Goal: Task Accomplishment & Management: Use online tool/utility

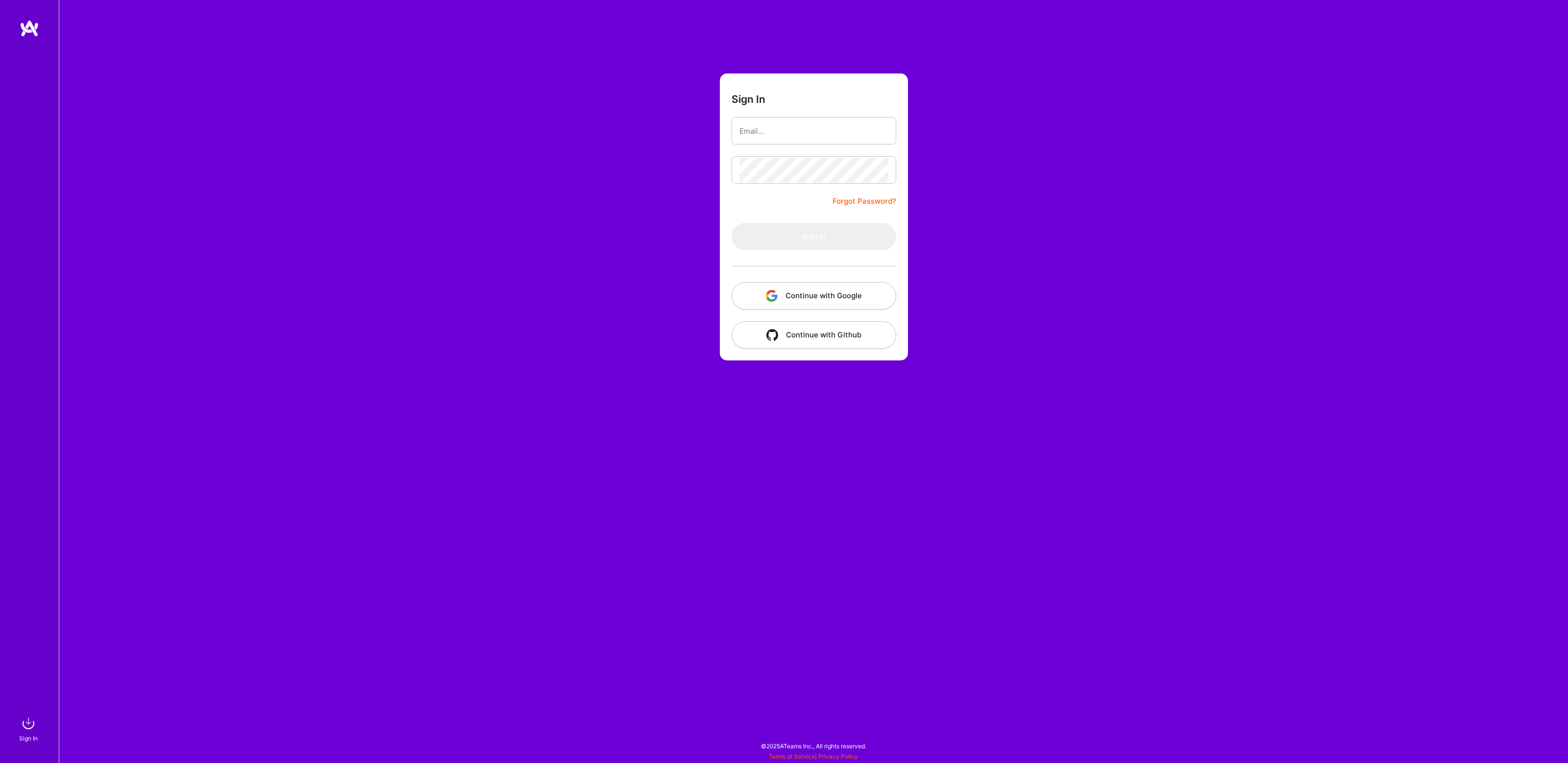
click at [781, 302] on button "Continue with Google" at bounding box center [814, 295] width 165 height 27
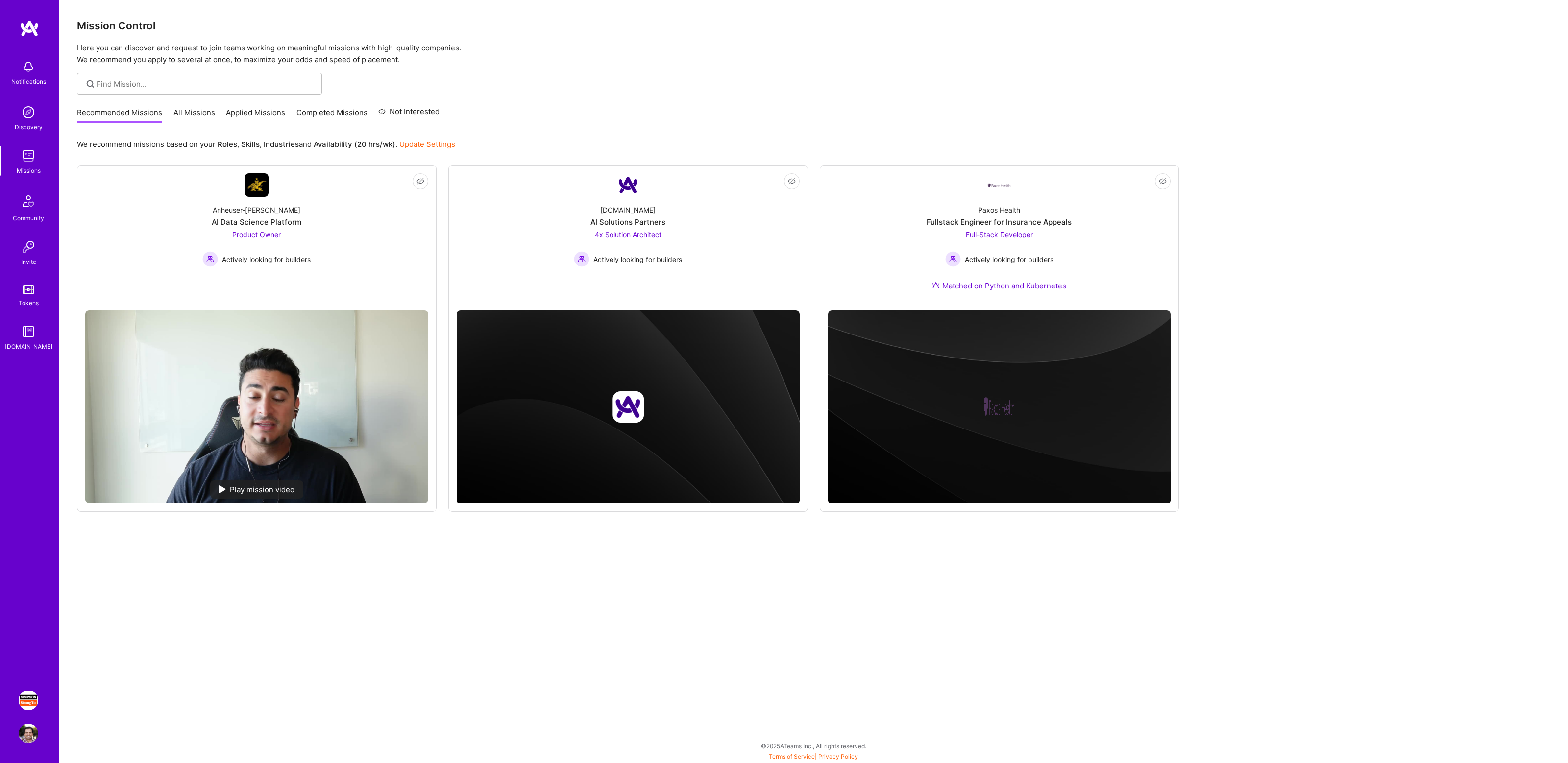
click at [26, 699] on img at bounding box center [28, 700] width 20 height 20
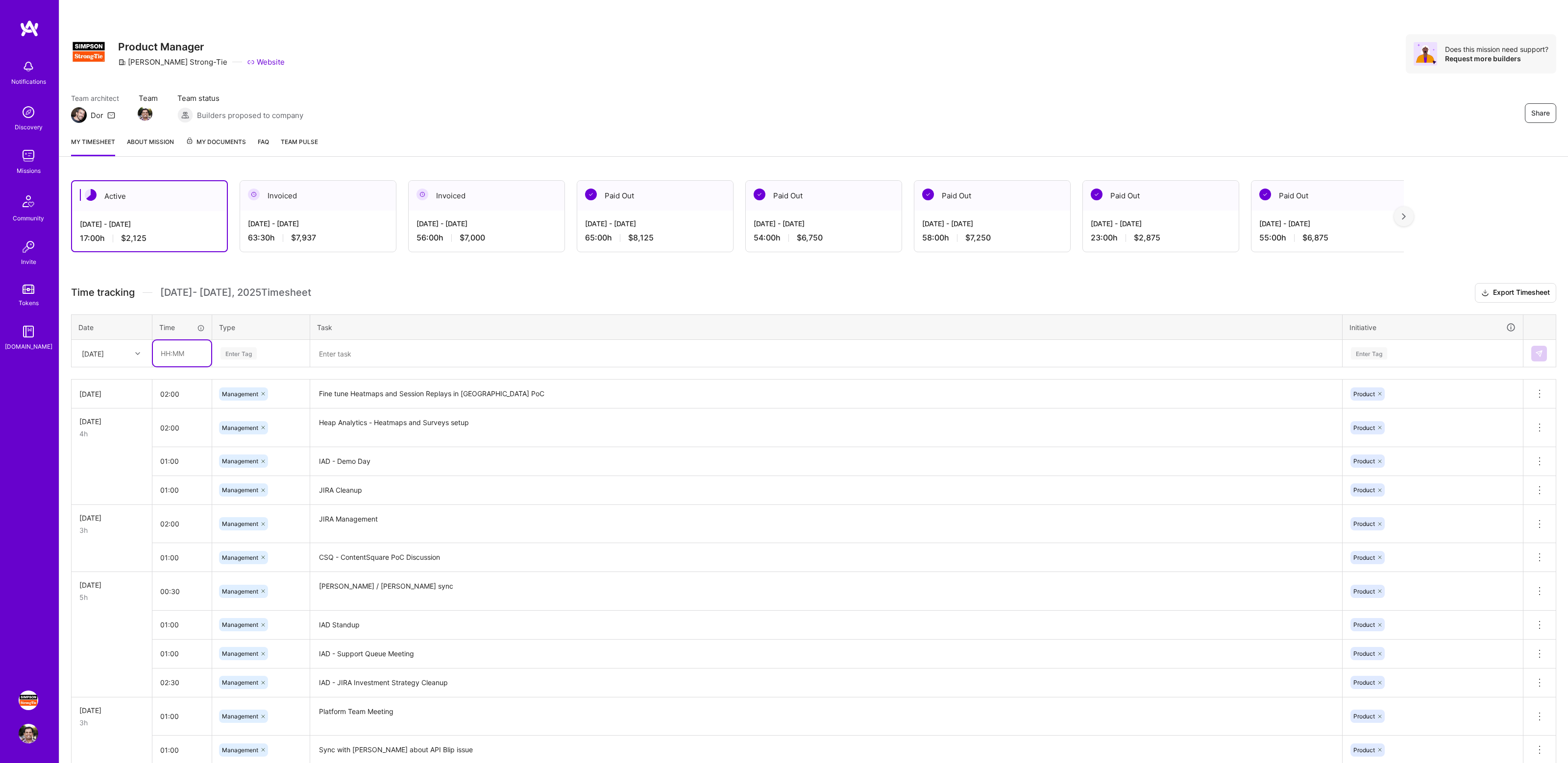
click at [173, 353] on input "text" at bounding box center [182, 353] width 58 height 26
type input "02:00"
type input "mana"
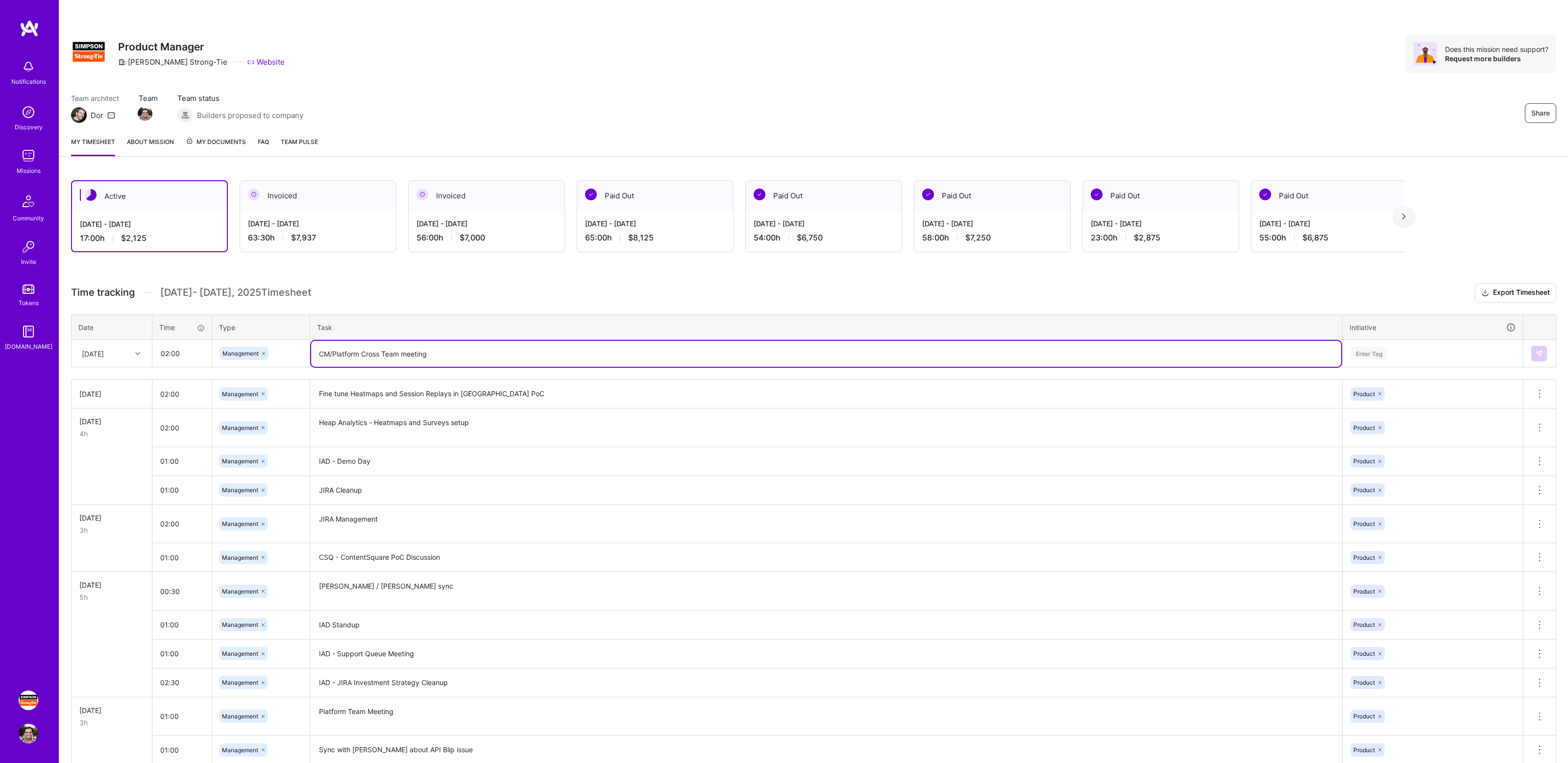
type textarea "CM/Platform Cross Team meeting"
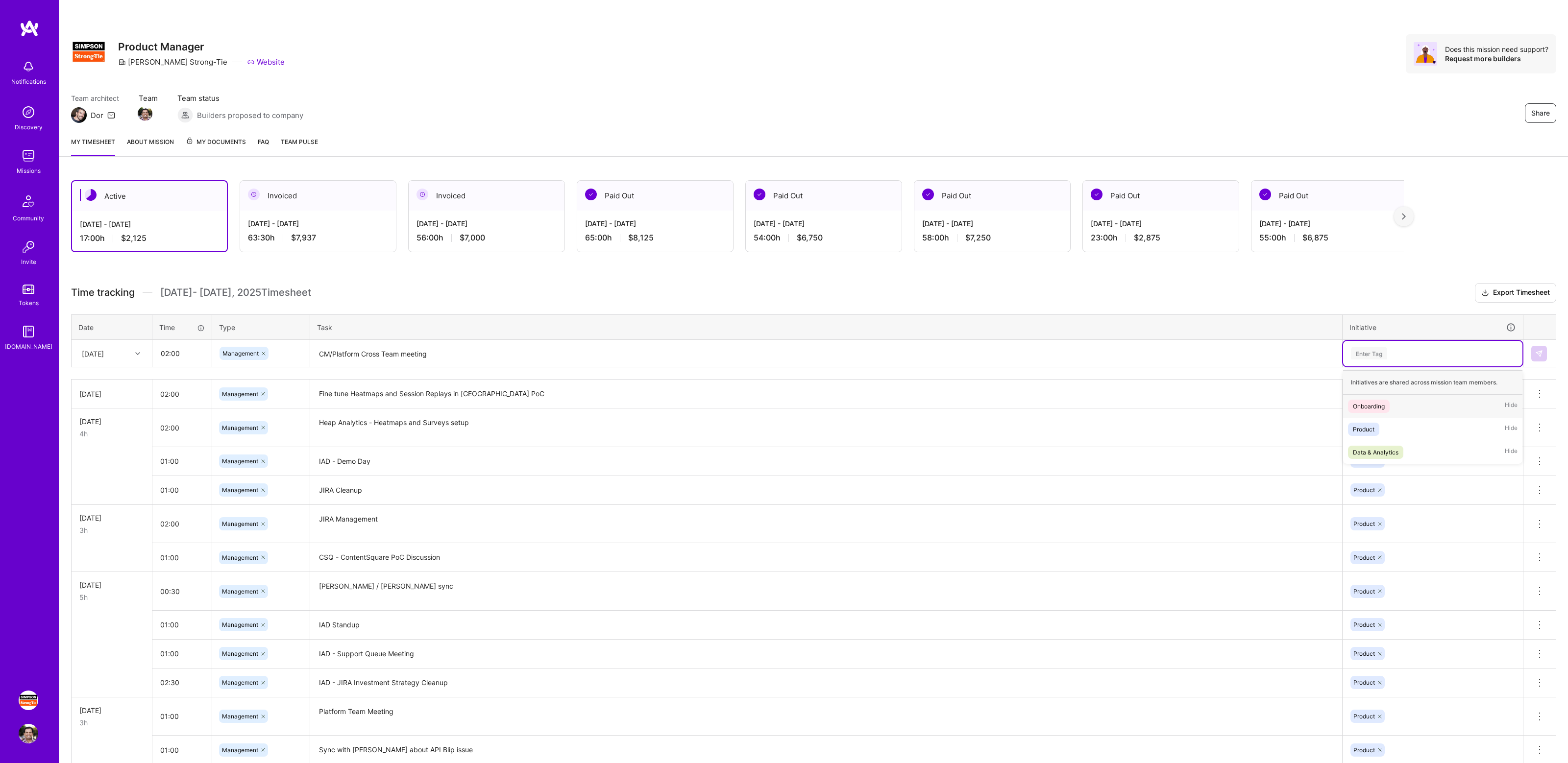
click at [1402, 355] on div "Enter Tag" at bounding box center [1432, 353] width 166 height 12
click at [1389, 426] on div "Product Hide" at bounding box center [1432, 429] width 179 height 23
click at [1545, 347] on button at bounding box center [1539, 353] width 16 height 16
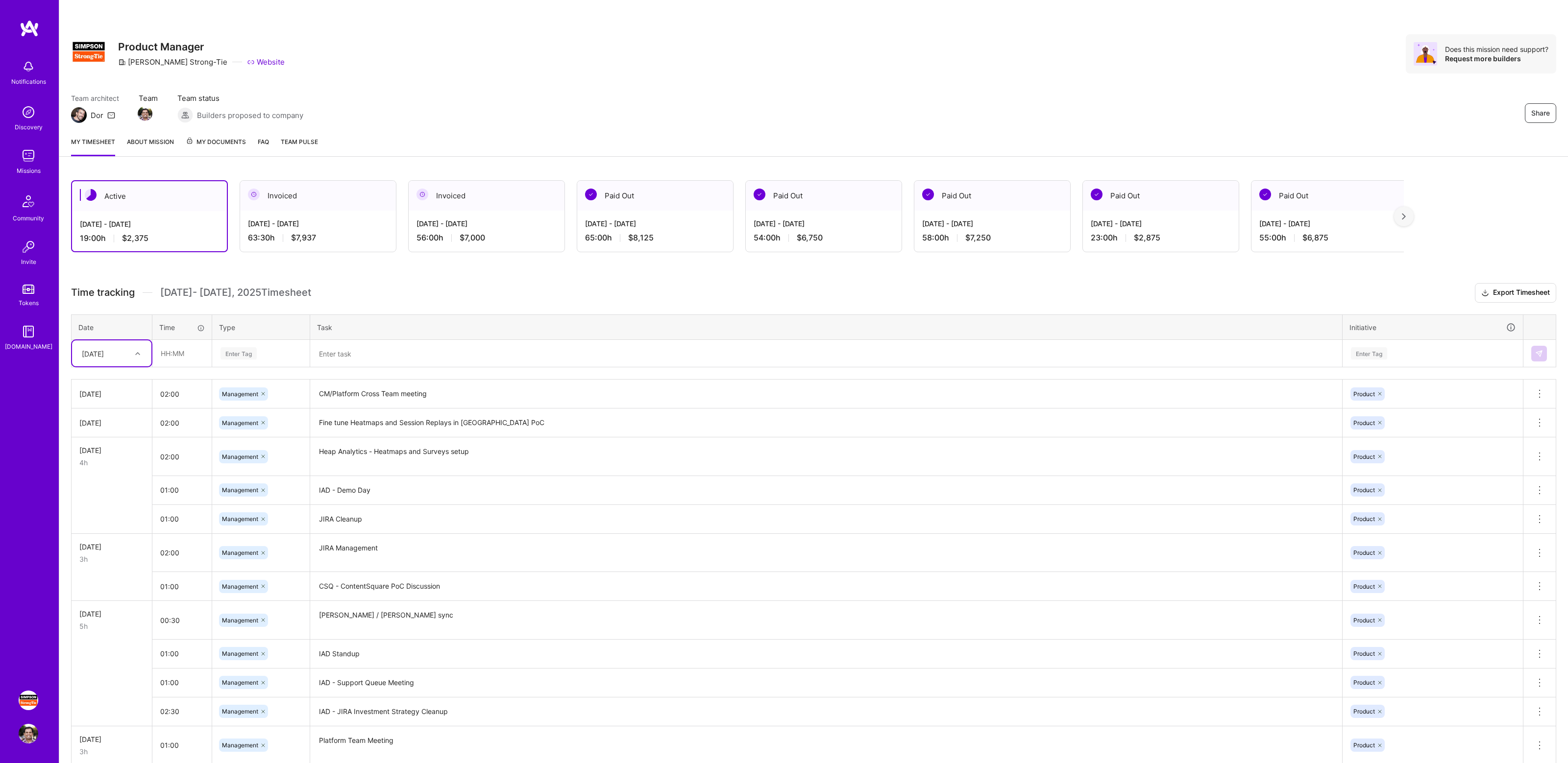
click at [369, 269] on div "Active [DATE] - [DATE] 19:00 h $2,375 Invoiced [DATE] - [DATE] 63:30 h $7,937 I…" at bounding box center [814, 533] width 1508 height 728
click at [445, 277] on div "Active [DATE] - [DATE] 19:00 h $2,375 Invoiced [DATE] - [DATE] 63:30 h $7,937 I…" at bounding box center [814, 533] width 1508 height 728
click at [367, 281] on div "Active [DATE] - [DATE] 19:00 h $2,375 Invoiced [DATE] - [DATE] 63:30 h $7,937 I…" at bounding box center [814, 533] width 1508 height 728
click at [185, 355] on input "text" at bounding box center [182, 353] width 58 height 26
type input "01:00"
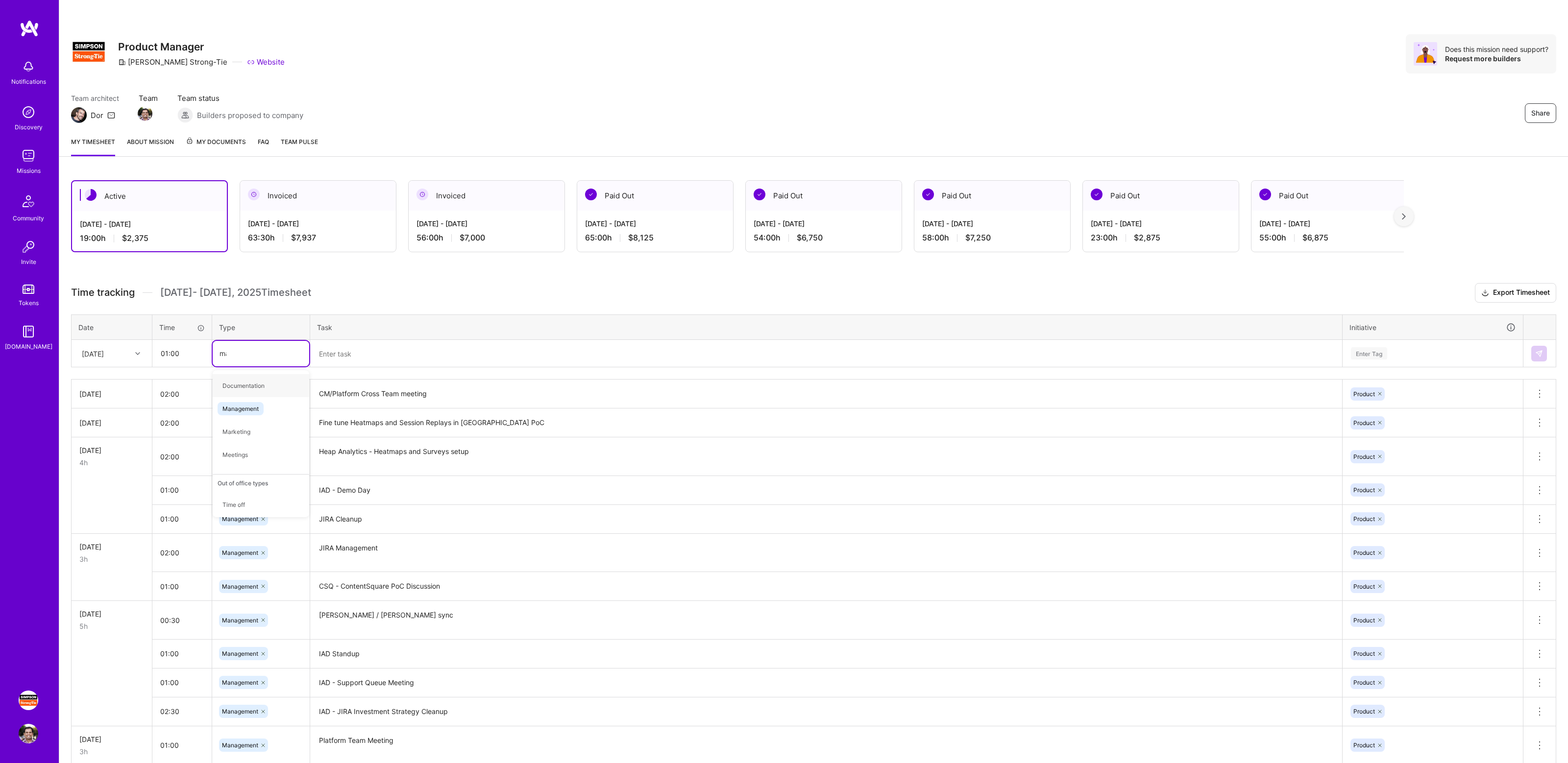
type input "man"
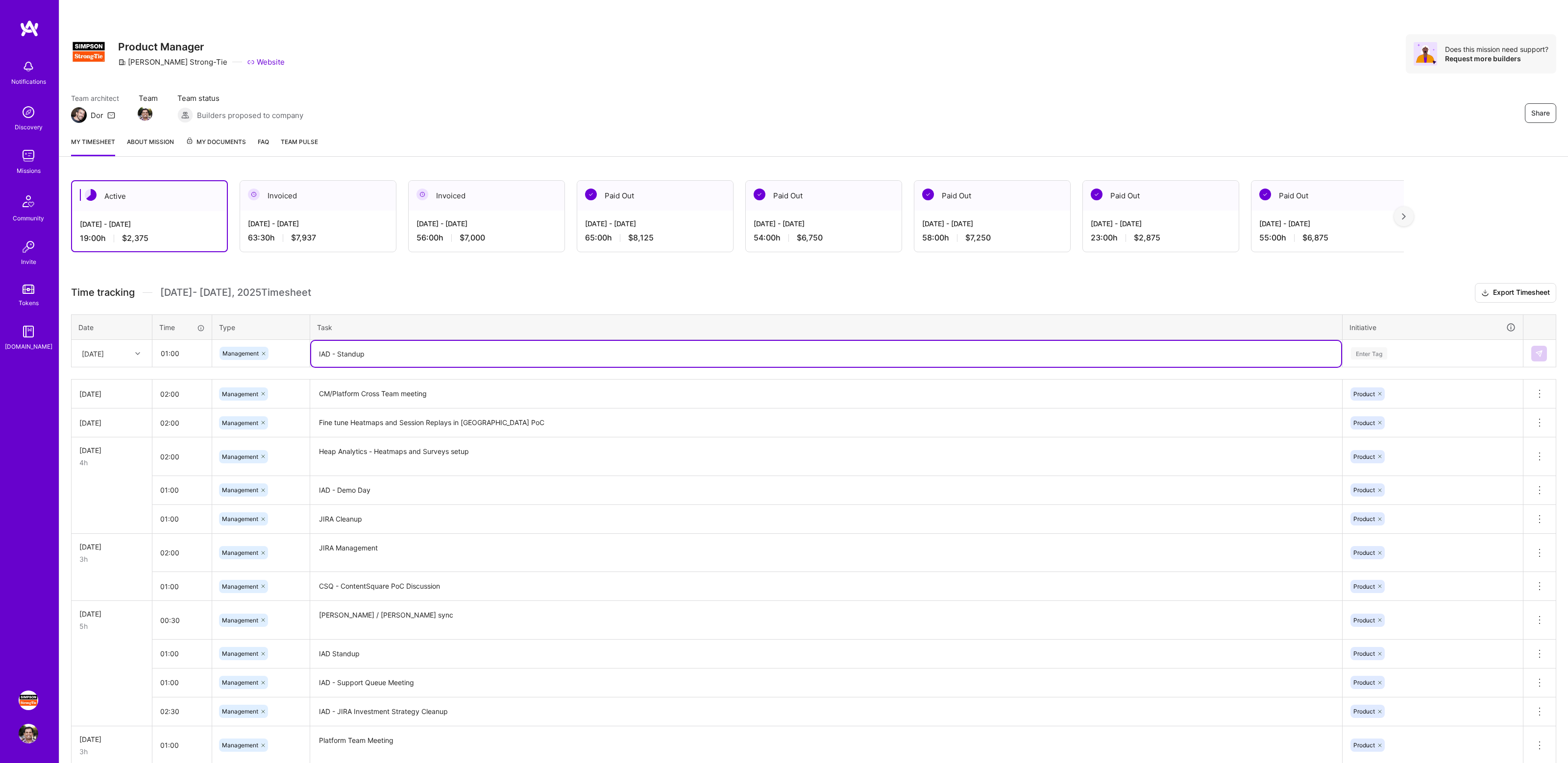
type textarea "IAD - Standup"
click at [1411, 351] on div "Enter Tag" at bounding box center [1432, 353] width 166 height 12
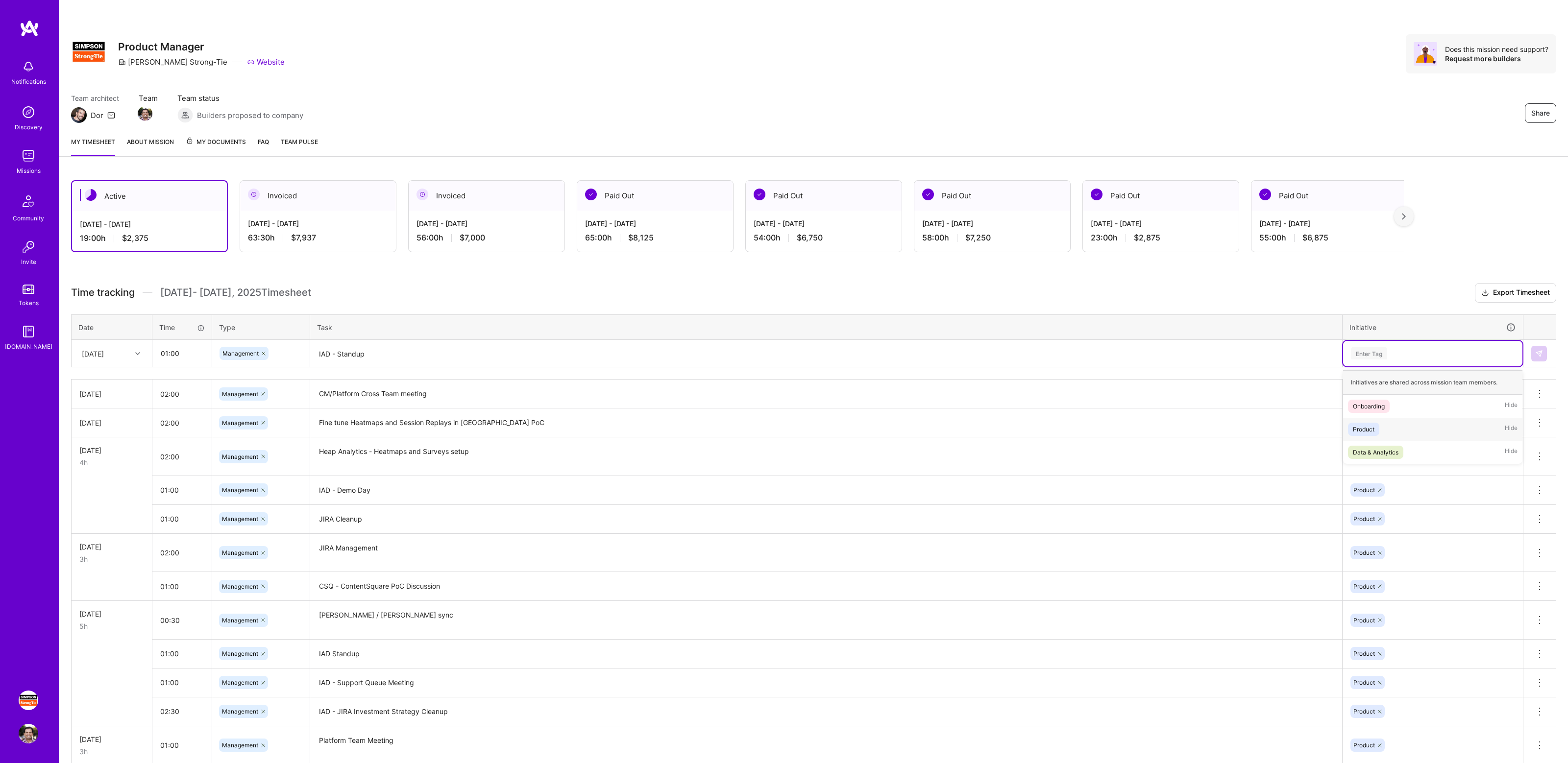
click at [1386, 429] on div "Product Hide" at bounding box center [1432, 429] width 179 height 23
click at [1536, 351] on img at bounding box center [1539, 353] width 8 height 8
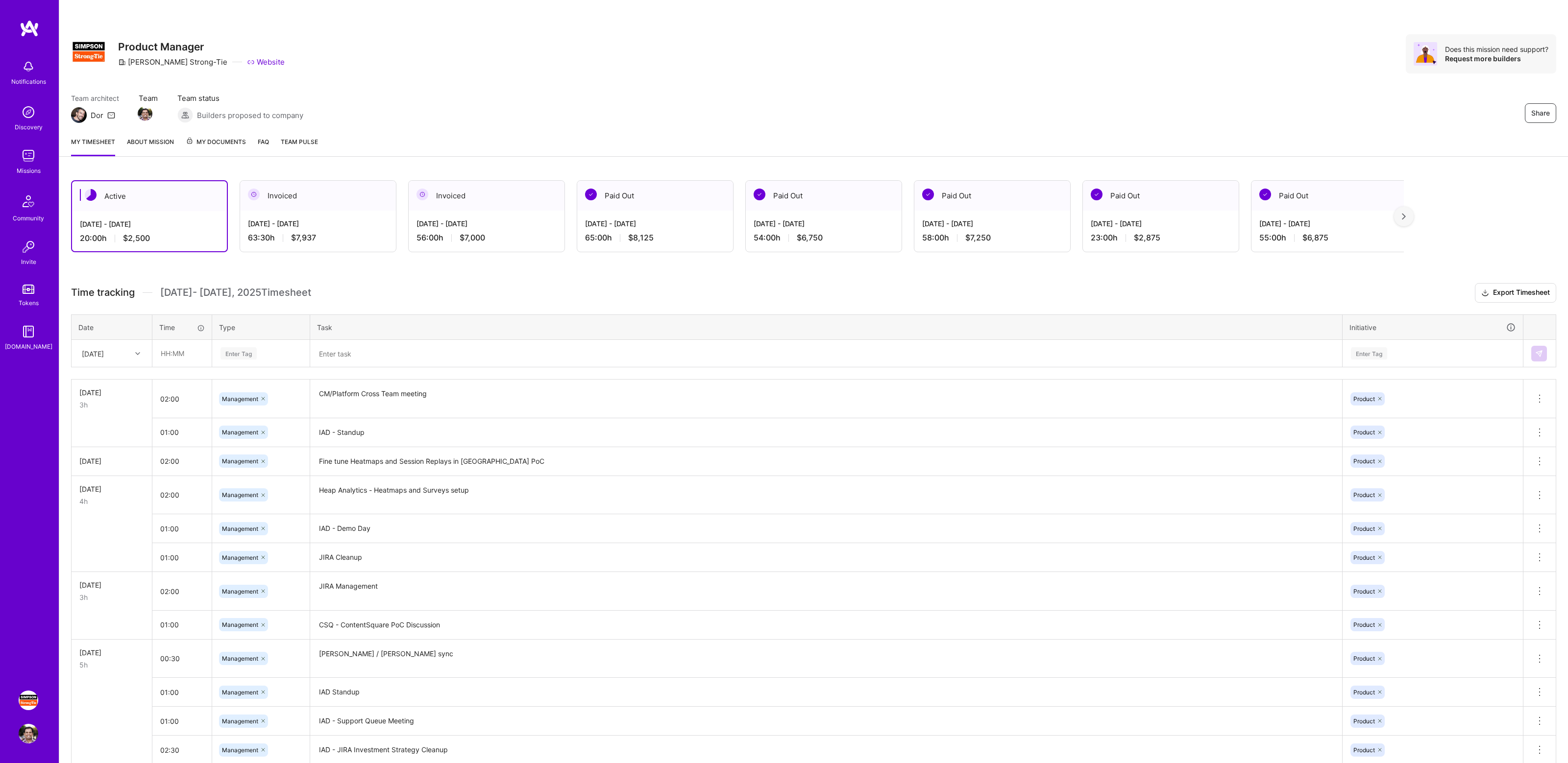
click at [442, 274] on div "Active [DATE] - [DATE] 20:00 h $2,500 Invoiced [DATE] - [DATE] 63:30 h $7,937 I…" at bounding box center [814, 552] width 1508 height 767
click at [174, 352] on input "text" at bounding box center [182, 353] width 58 height 26
type input "01:00"
type input "Mana"
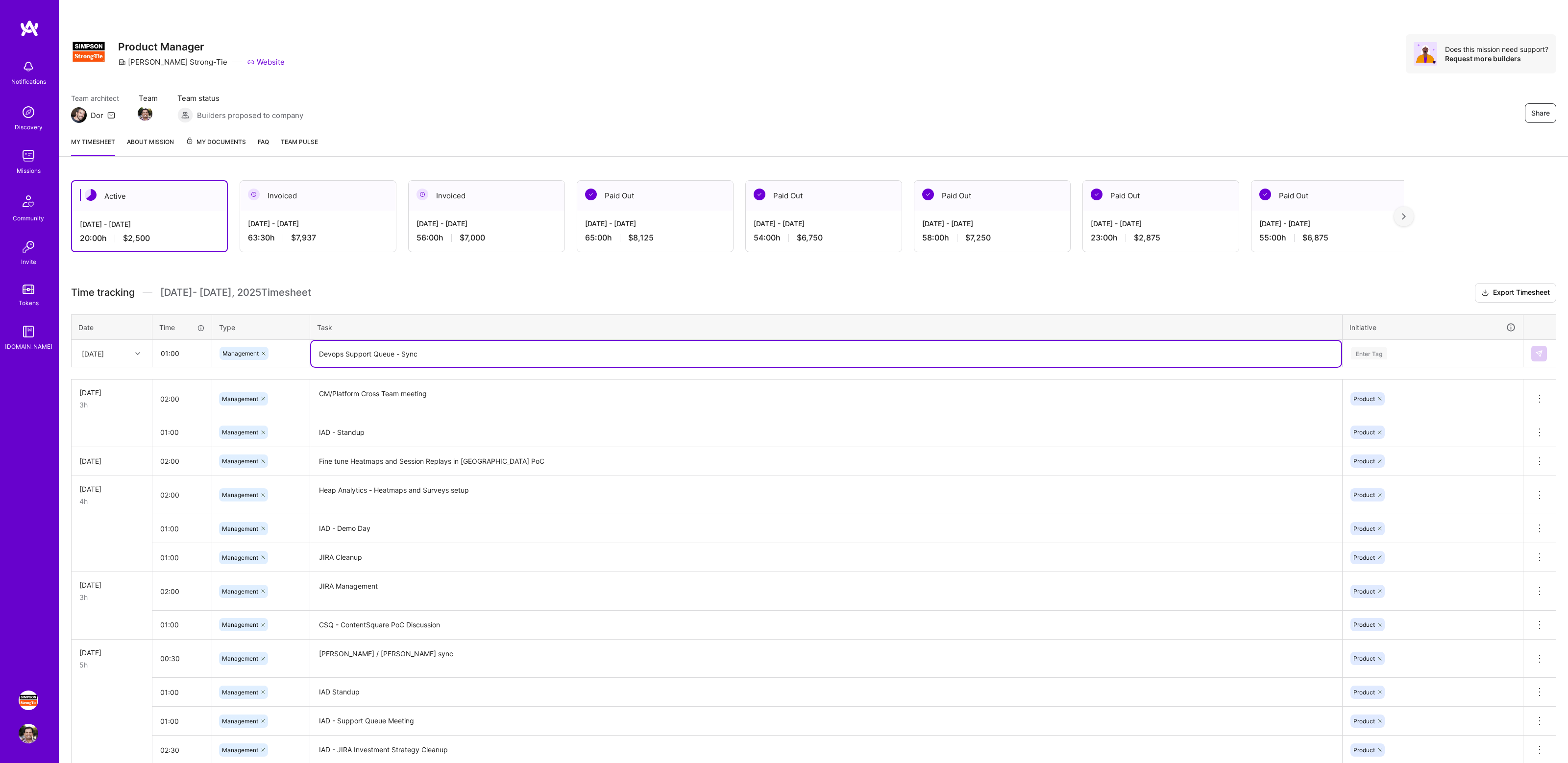
type textarea "Devops Support Queue - Sync"
click at [1364, 349] on div "Enter Tag" at bounding box center [1369, 353] width 36 height 15
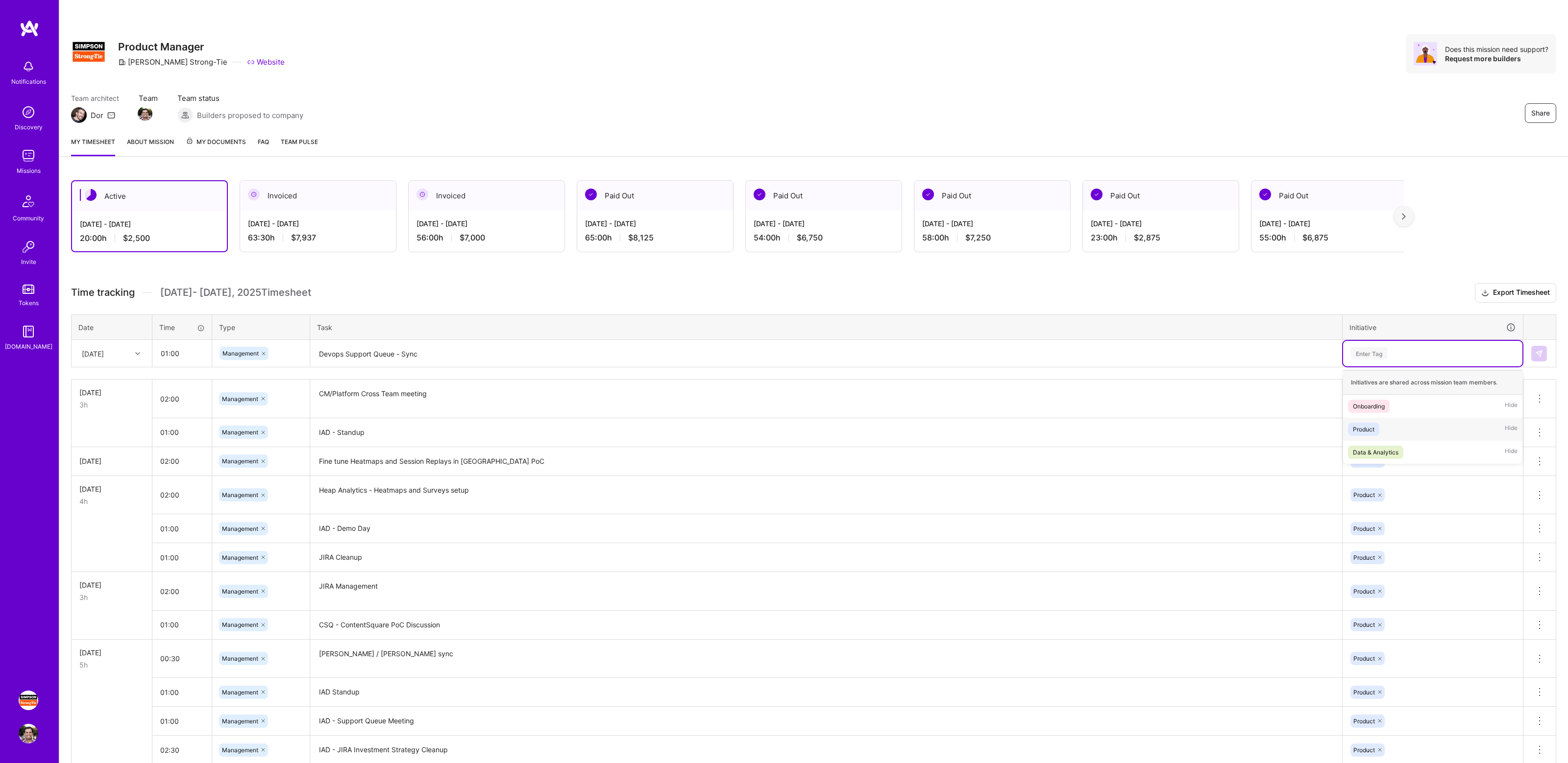
click at [1375, 418] on div "Product Hide" at bounding box center [1432, 429] width 179 height 23
click at [1538, 349] on img at bounding box center [1539, 353] width 8 height 8
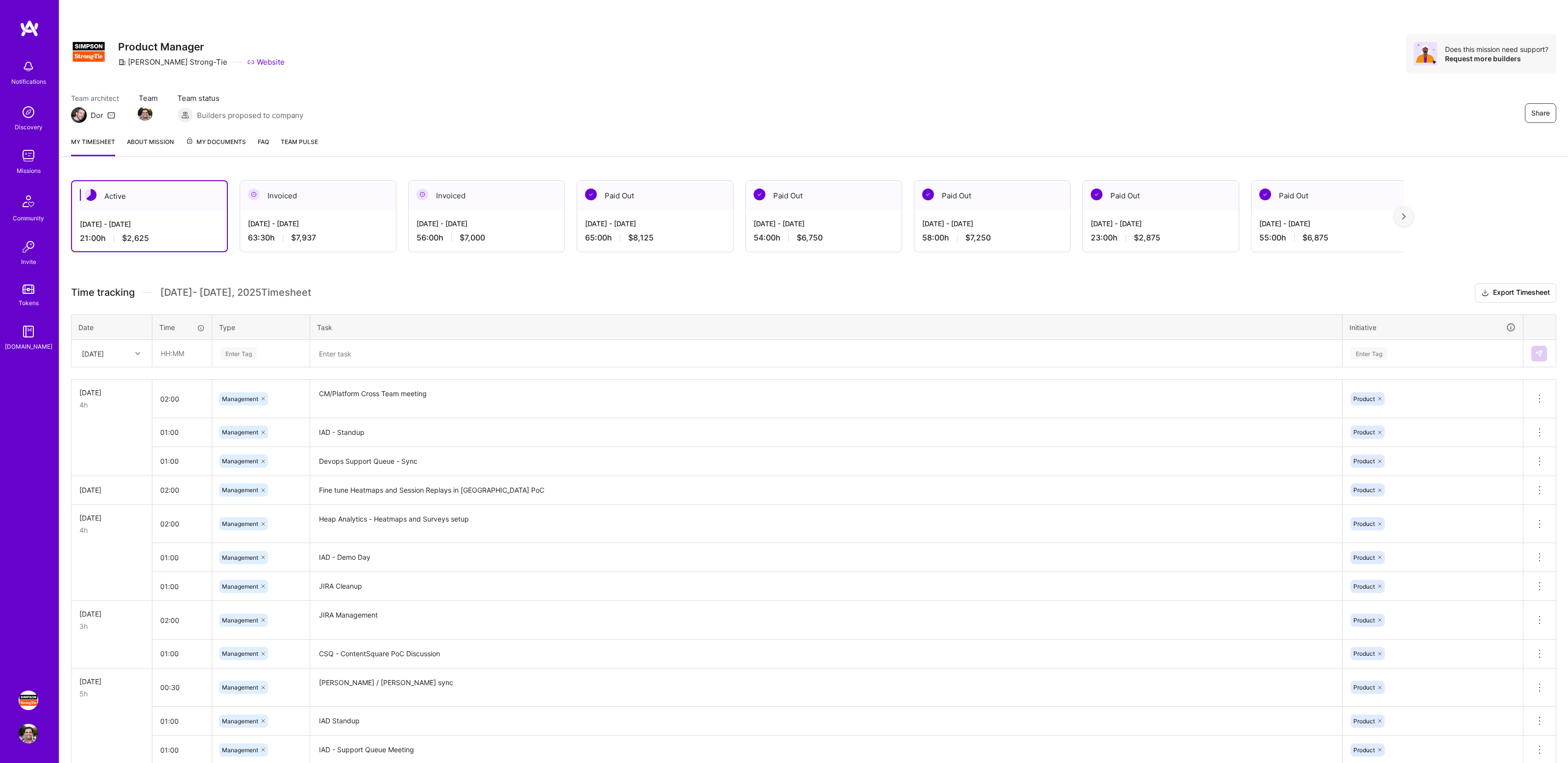
click at [591, 288] on h3 "Time tracking [DATE] - [DATE] Timesheet Export Timesheet" at bounding box center [813, 293] width 1485 height 20
